Goal: Information Seeking & Learning: Learn about a topic

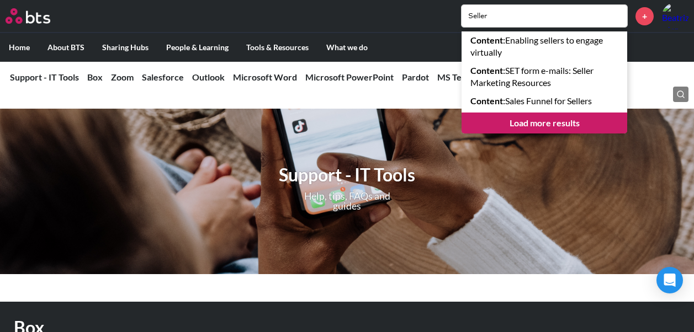
scroll to position [68, 0]
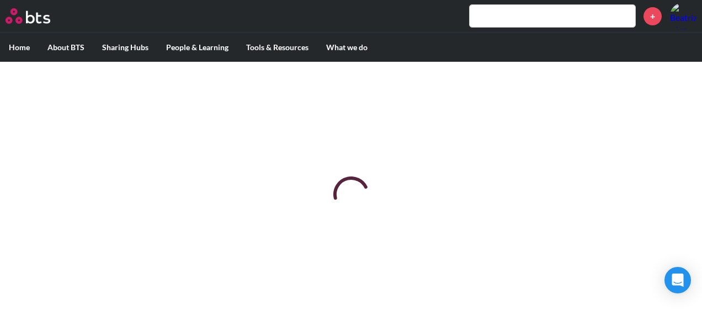
click at [518, 17] on input "text" at bounding box center [553, 16] width 166 height 22
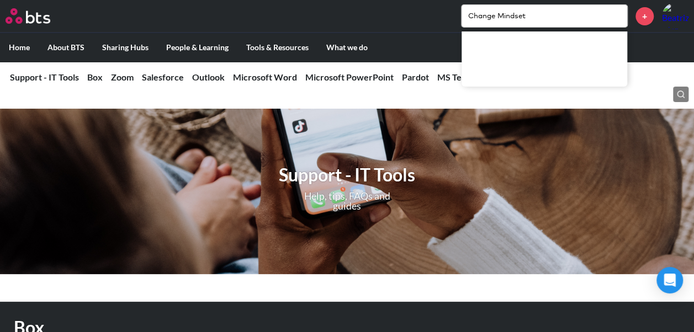
click at [531, 18] on input "Change Mindset" at bounding box center [544, 16] width 166 height 22
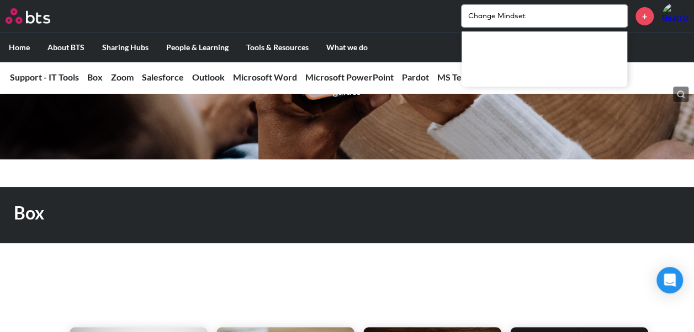
scroll to position [116, 0]
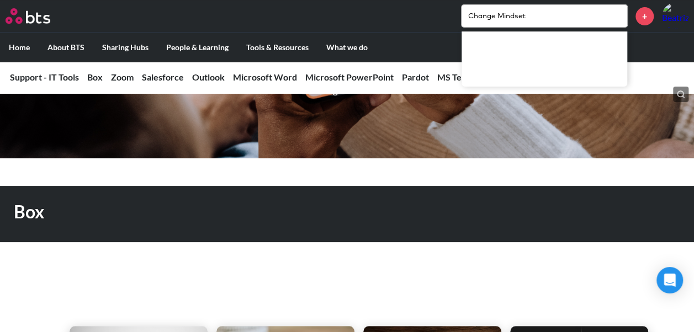
click at [532, 14] on input "Change Mindset" at bounding box center [544, 16] width 166 height 22
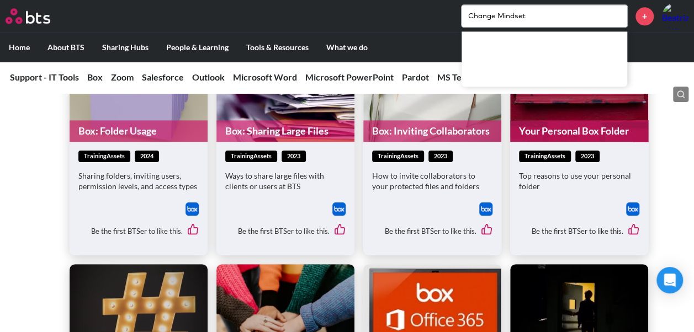
scroll to position [723, 0]
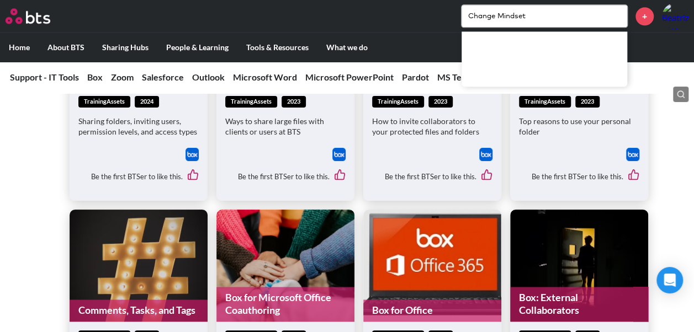
drag, startPoint x: 504, startPoint y: 18, endPoint x: 407, endPoint y: 11, distance: 96.8
click at [407, 11] on div "Change Mindset +" at bounding box center [380, 16] width 618 height 26
type input "Mindset"
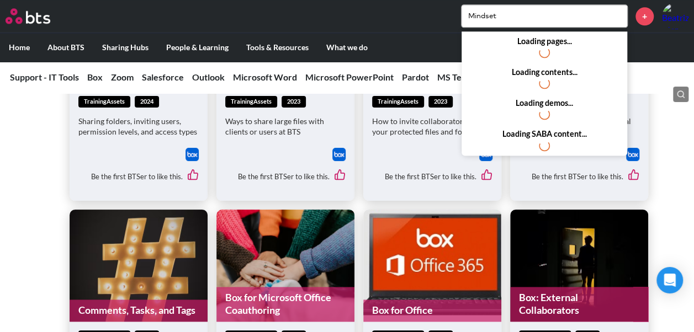
click at [523, 14] on input "Mindset" at bounding box center [544, 16] width 166 height 22
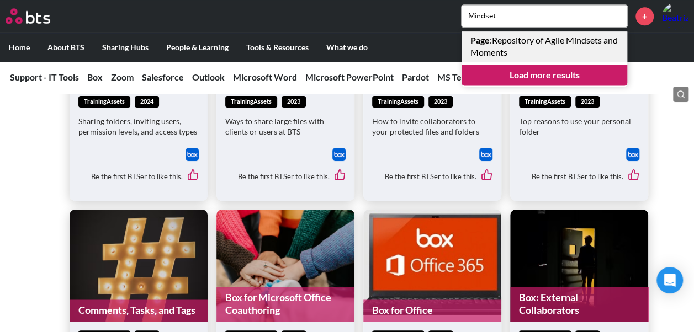
click at [546, 41] on link "Page : Repository of Agile Mindsets and Moments" at bounding box center [544, 46] width 166 height 30
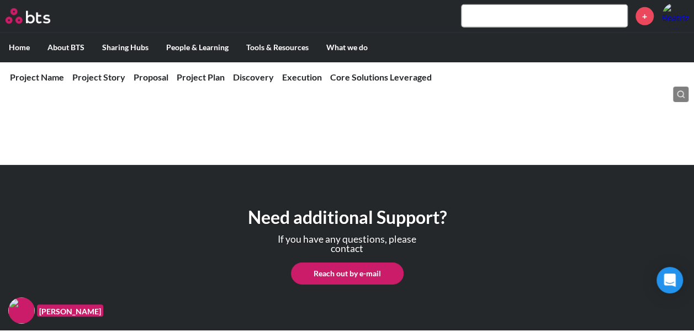
scroll to position [1717, 0]
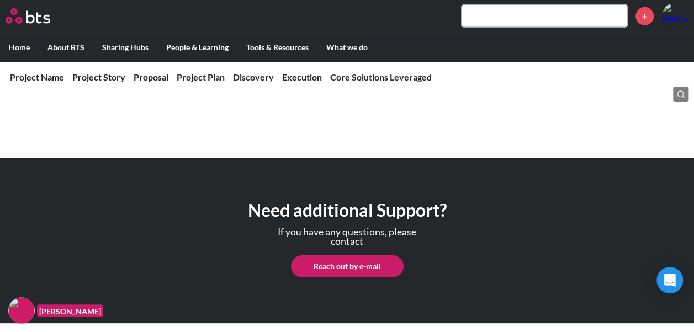
click at [507, 17] on input "text" at bounding box center [544, 16] width 166 height 22
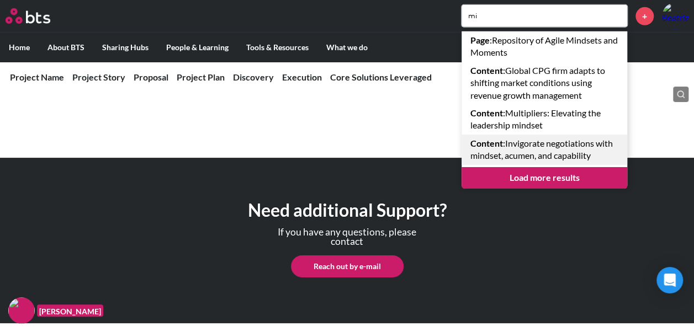
type input "m"
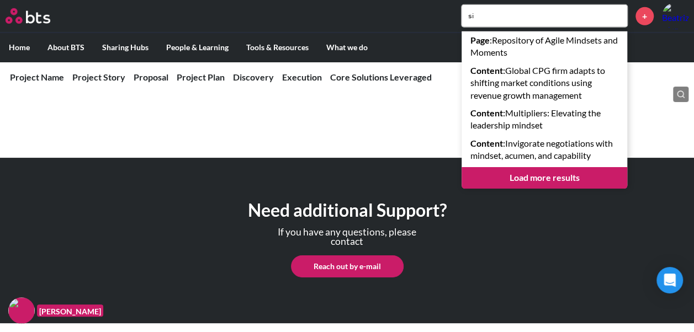
type input "s"
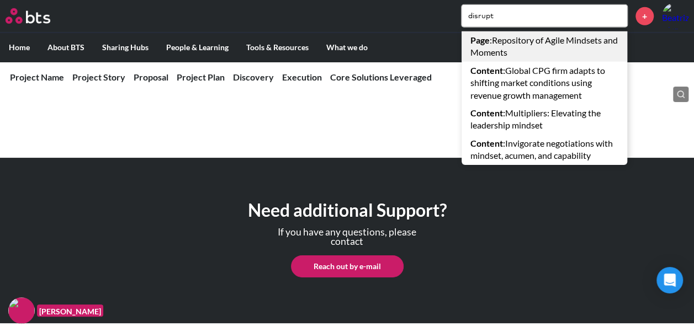
type input "disrupt"
click at [549, 44] on link "Page : Repository of Agile Mindsets and Moments" at bounding box center [544, 46] width 166 height 30
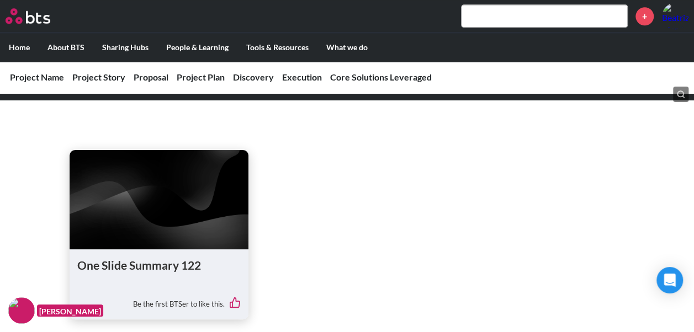
scroll to position [561, 0]
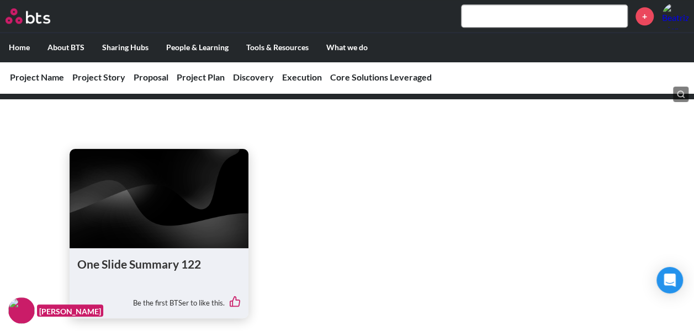
click at [147, 228] on figure at bounding box center [159, 198] width 179 height 99
click at [166, 257] on h1 "One Slide Summary 122" at bounding box center [159, 264] width 164 height 16
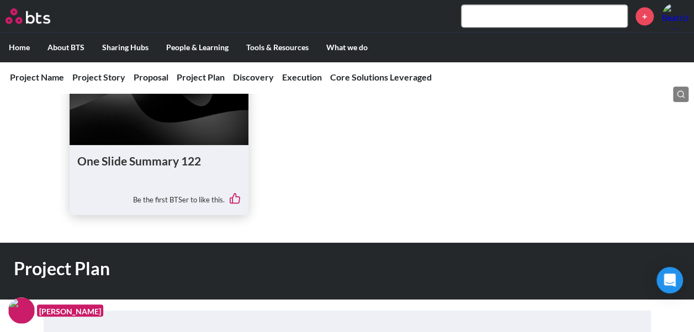
scroll to position [665, 0]
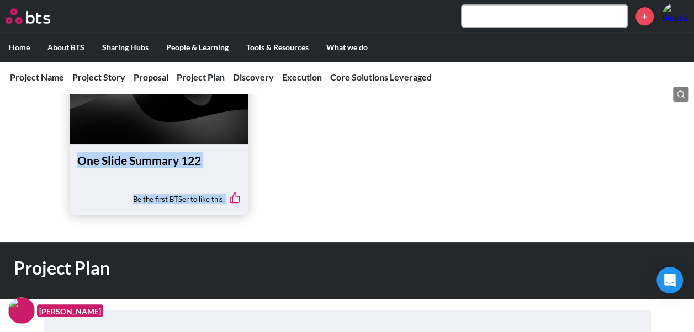
drag, startPoint x: 187, startPoint y: 116, endPoint x: 163, endPoint y: 236, distance: 122.0
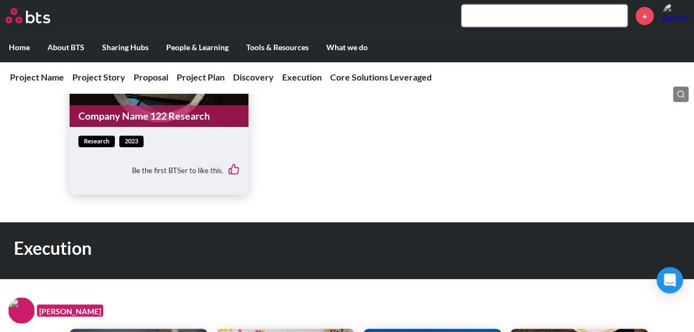
scroll to position [1177, 0]
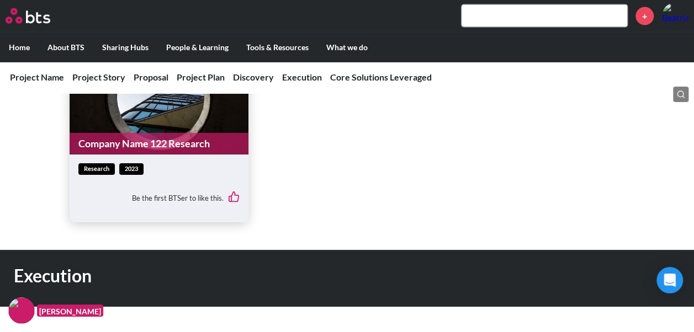
click at [186, 147] on link "Company Name 122 Research" at bounding box center [159, 144] width 179 height 22
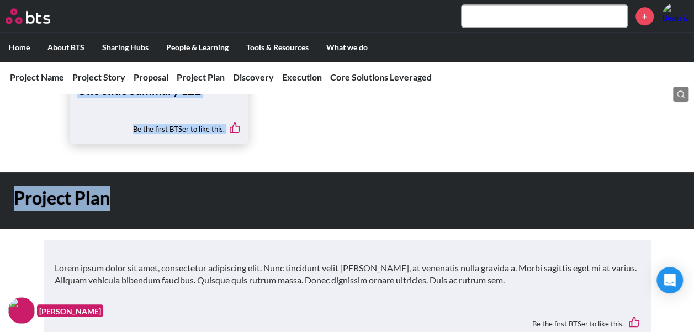
scroll to position [636, 0]
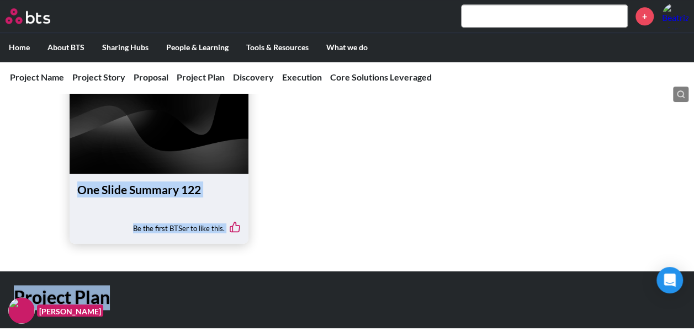
click at [312, 217] on ul "One Slide Summary 122 Be the first BTSer to like this." at bounding box center [347, 159] width 555 height 169
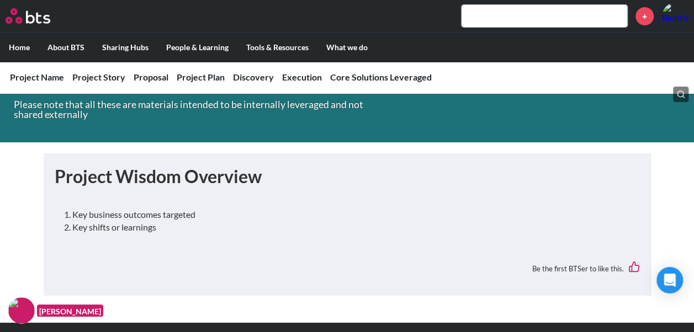
scroll to position [0, 0]
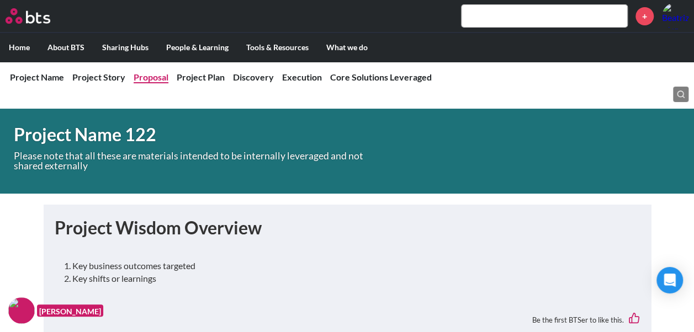
click at [143, 76] on link "Proposal" at bounding box center [151, 77] width 35 height 10
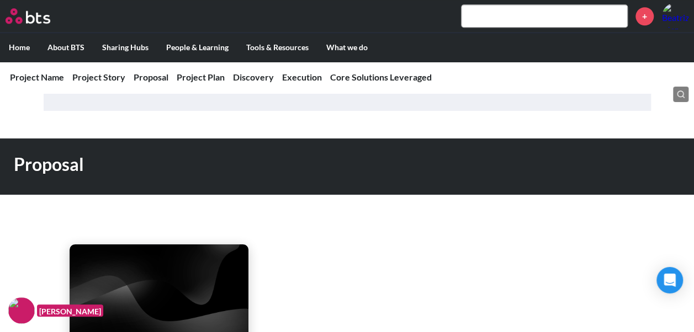
scroll to position [466, 0]
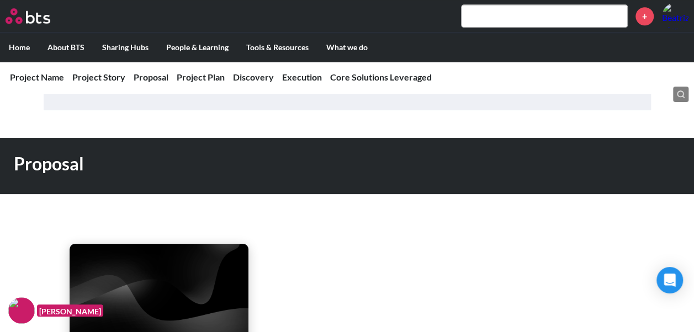
click at [65, 161] on h1 "Proposal" at bounding box center [247, 164] width 466 height 25
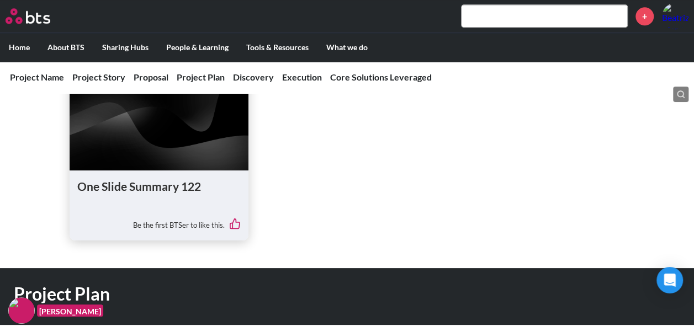
scroll to position [647, 0]
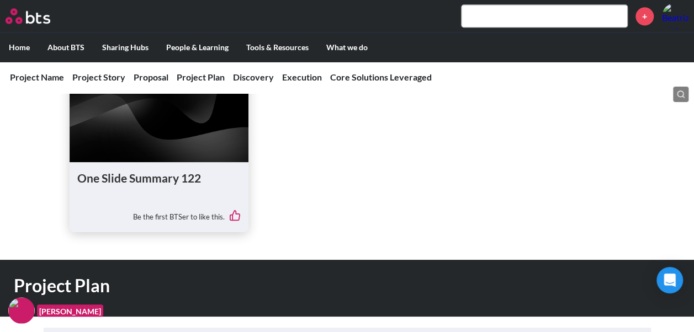
click at [179, 206] on div "Be the first BTSer to like this." at bounding box center [159, 213] width 164 height 23
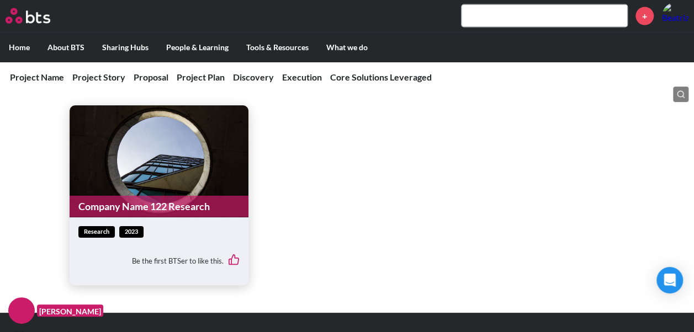
scroll to position [1152, 0]
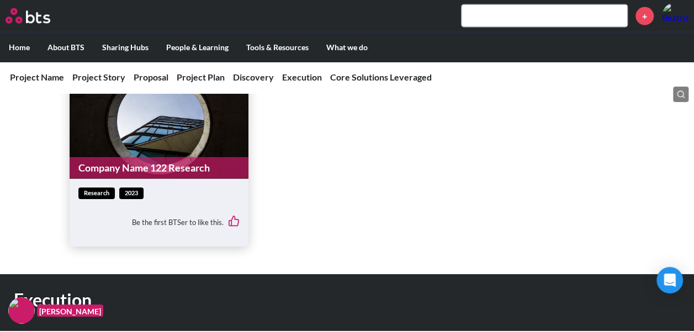
click at [183, 175] on link "Company Name 122 Research" at bounding box center [159, 168] width 179 height 22
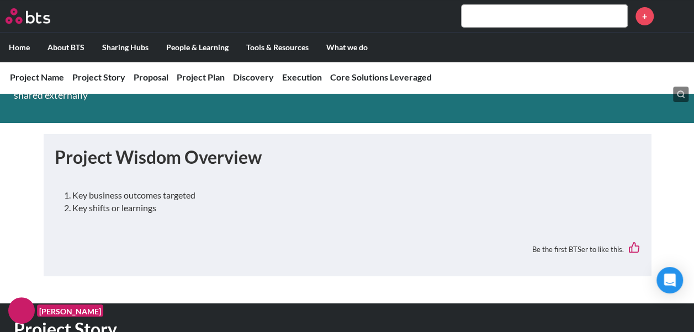
scroll to position [70, 0]
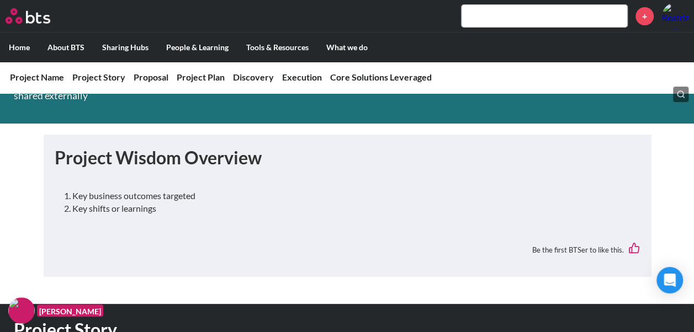
click at [487, 22] on input "text" at bounding box center [544, 16] width 166 height 22
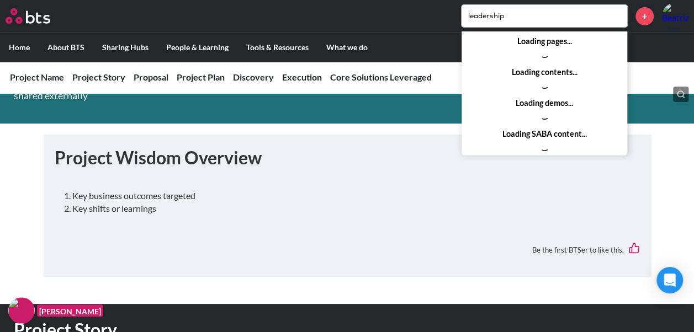
type input "leadership"
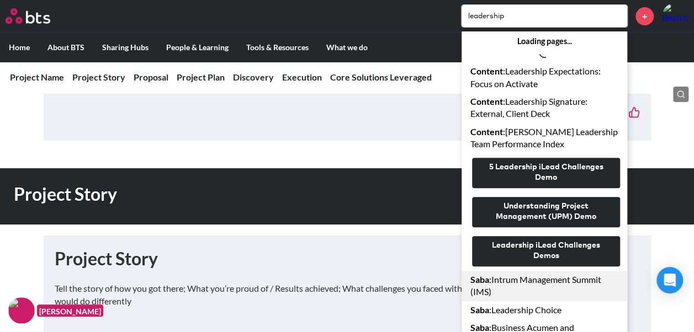
scroll to position [205, 0]
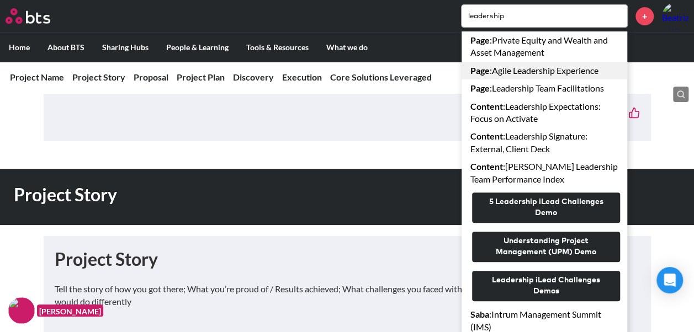
click at [532, 71] on link "Page : Agile Leadership Experience" at bounding box center [544, 71] width 166 height 18
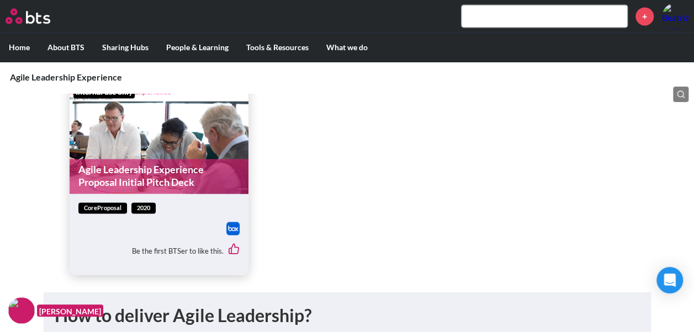
scroll to position [829, 0]
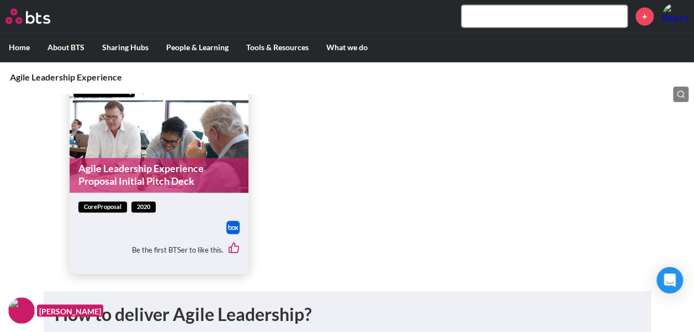
click at [147, 185] on link "Agile Leadership Experience Proposal Initial Pitch Deck" at bounding box center [159, 175] width 179 height 35
